Goal: Navigation & Orientation: Find specific page/section

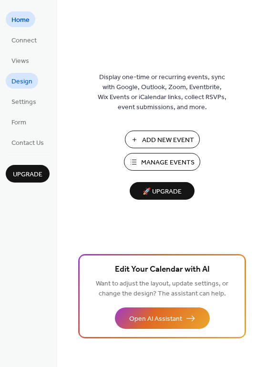
click at [22, 80] on span "Design" at bounding box center [21, 82] width 21 height 10
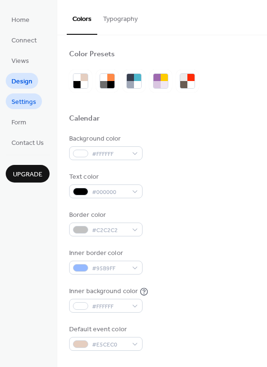
click at [34, 102] on span "Settings" at bounding box center [23, 102] width 25 height 10
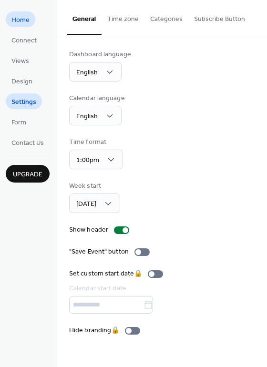
click at [29, 25] on span "Home" at bounding box center [20, 20] width 18 height 10
